Goal: Find specific page/section: Find specific page/section

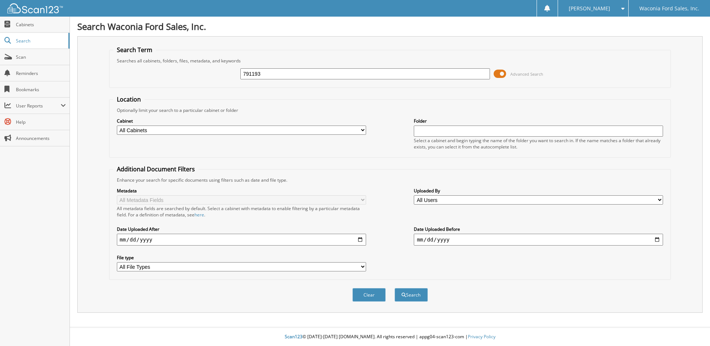
type input "791193"
click at [394, 288] on button "Search" at bounding box center [410, 295] width 33 height 14
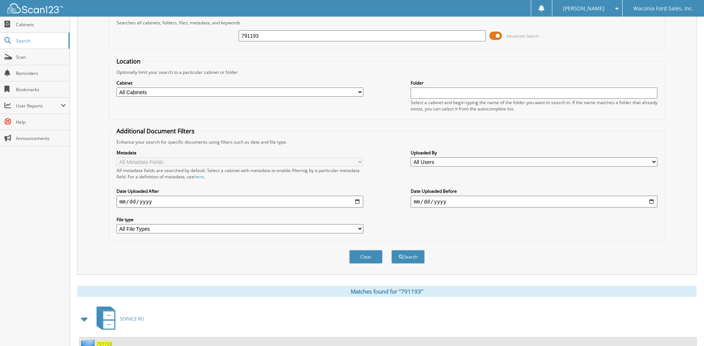
scroll to position [67, 0]
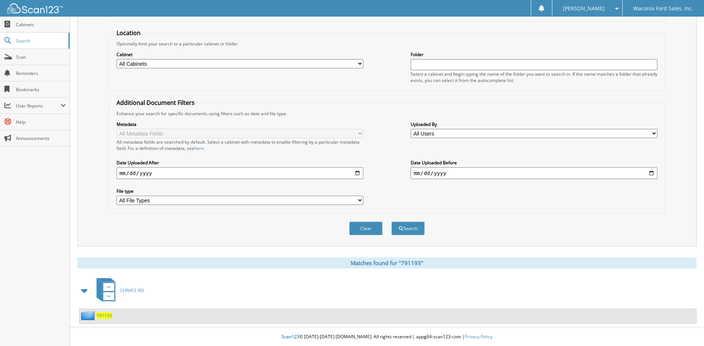
click at [103, 316] on span "791193" at bounding box center [104, 316] width 16 height 6
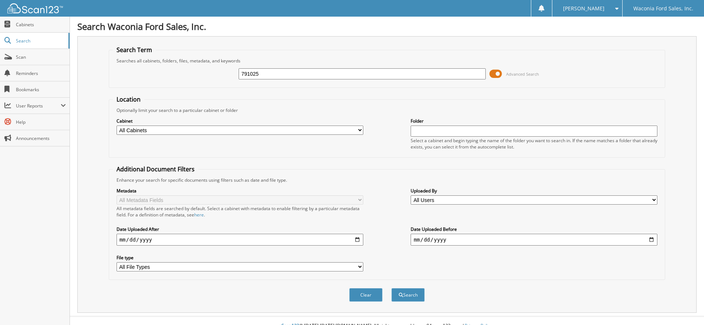
type input "791025"
click at [391, 288] on button "Search" at bounding box center [407, 295] width 33 height 14
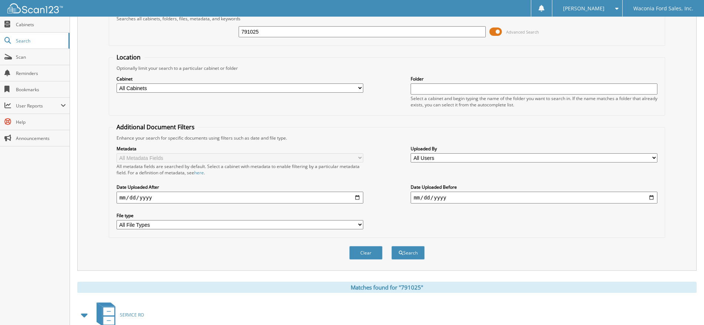
scroll to position [88, 0]
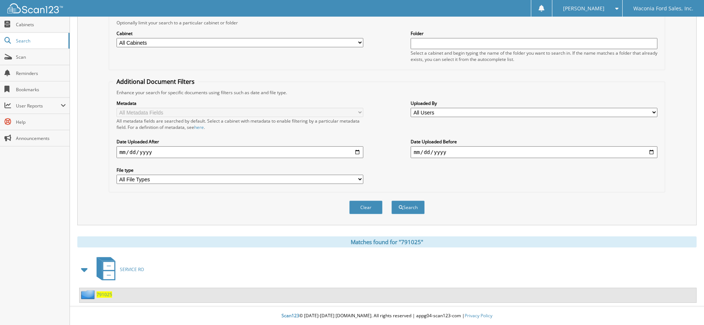
click at [105, 294] on span "791025" at bounding box center [104, 295] width 16 height 6
